Goal: Information Seeking & Learning: Stay updated

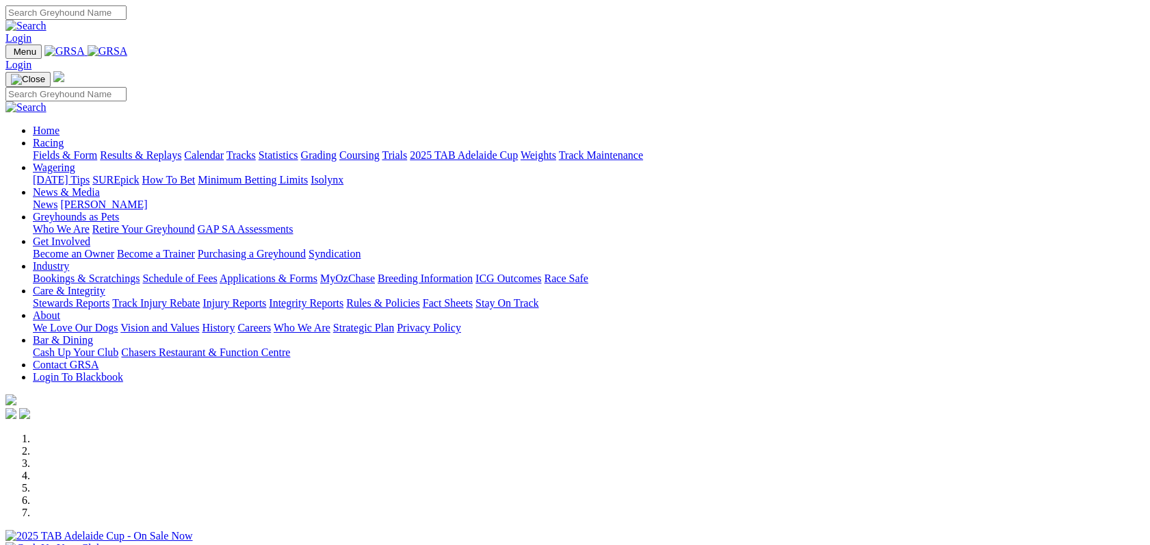
click at [181, 149] on link "Results & Replays" at bounding box center [140, 155] width 81 height 12
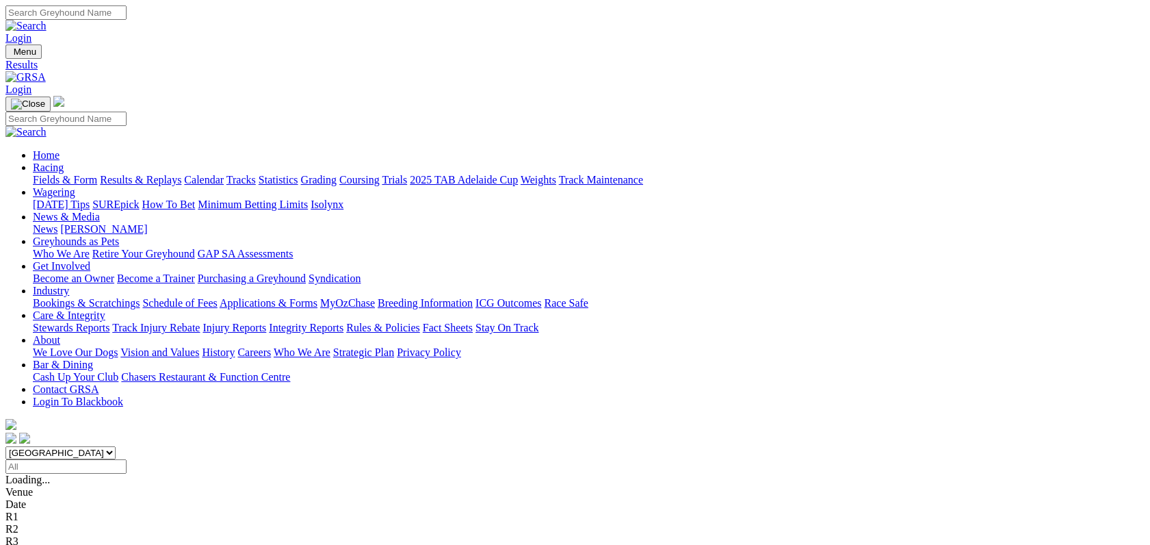
click at [109, 322] on link "Stewards Reports" at bounding box center [71, 328] width 77 height 12
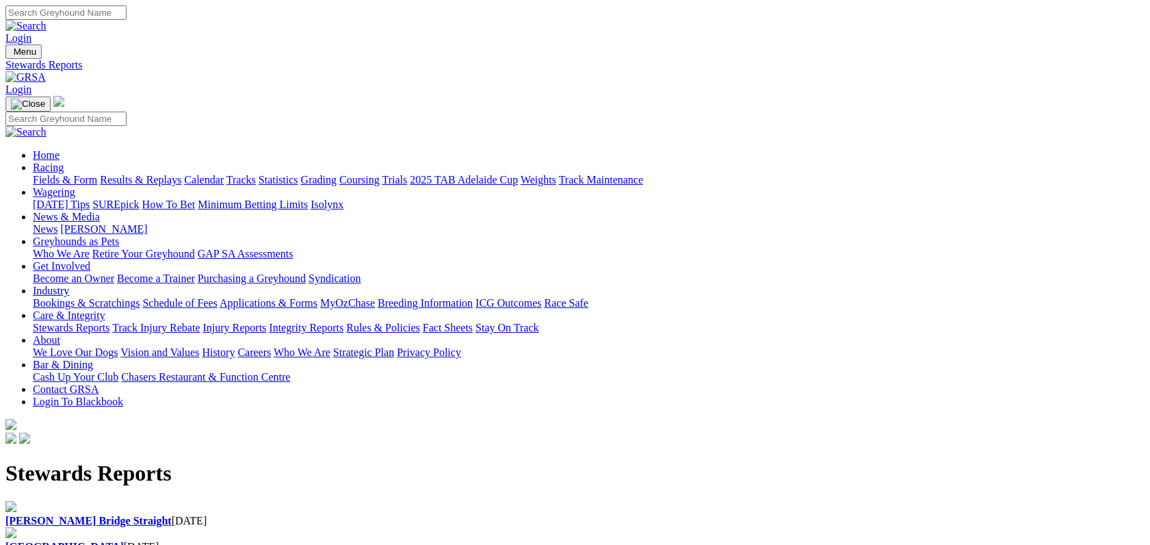
click at [172, 515] on b "[PERSON_NAME] Bridge Straight" at bounding box center [88, 521] width 166 height 12
